Goal: Task Accomplishment & Management: Manage account settings

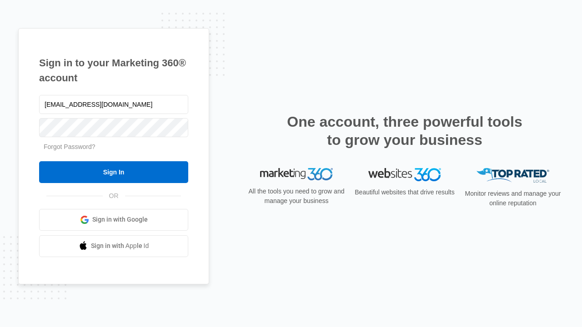
type input "dankie614@gmail.com"
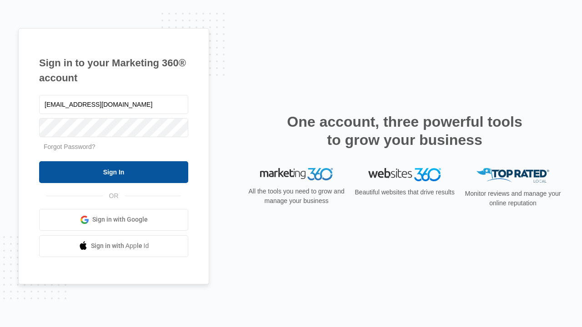
click at [114, 172] on input "Sign In" at bounding box center [113, 172] width 149 height 22
